Goal: Navigation & Orientation: Find specific page/section

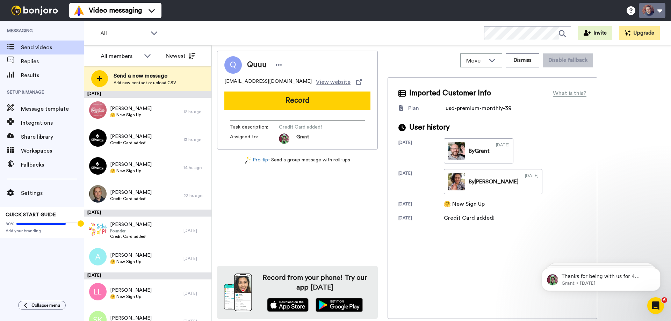
click at [646, 12] on button at bounding box center [652, 10] width 27 height 15
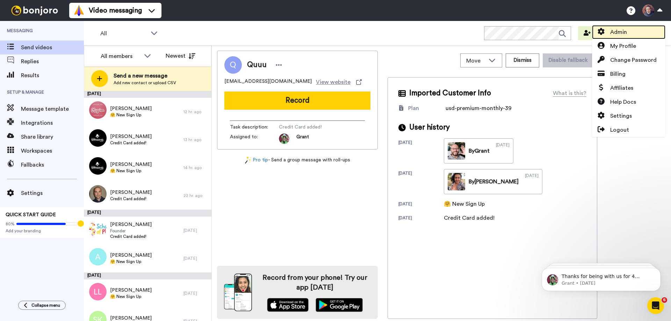
click at [623, 31] on span "Admin" at bounding box center [618, 32] width 17 height 8
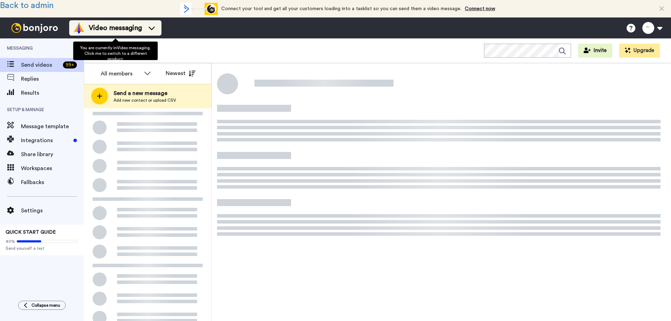
click at [141, 26] on span "Video messaging" at bounding box center [115, 28] width 53 height 10
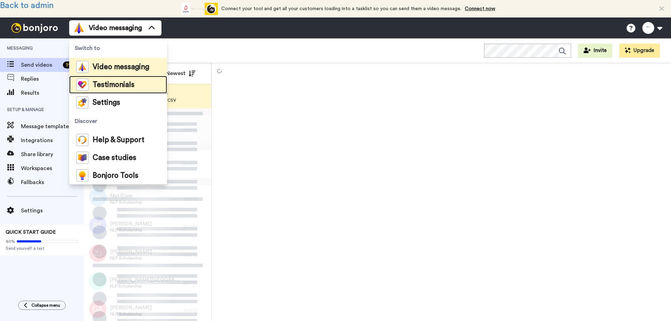
click at [120, 85] on span "Testimonials" at bounding box center [114, 84] width 42 height 7
